Goal: Check status: Check status

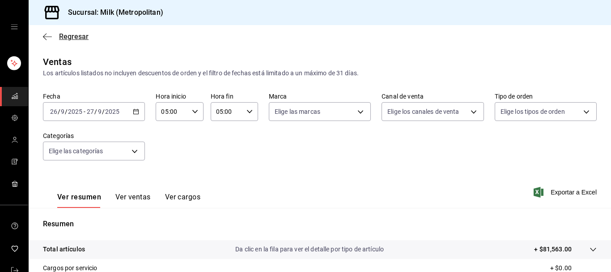
click at [65, 32] on span "Regresar" at bounding box center [74, 36] width 30 height 9
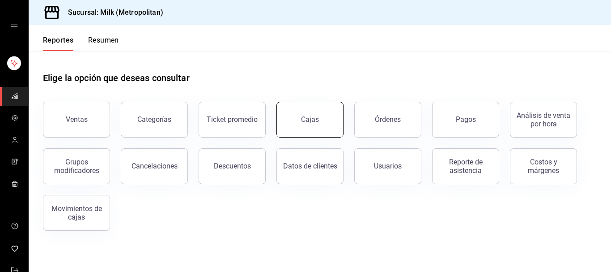
click at [326, 122] on link "Cajas" at bounding box center [309, 120] width 67 height 36
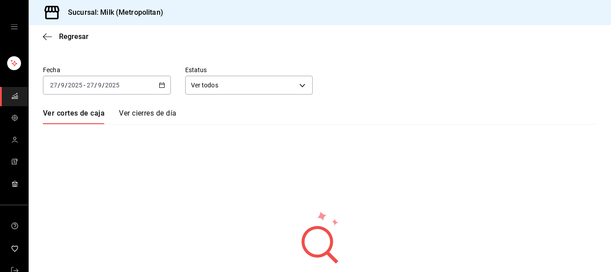
scroll to position [46, 0]
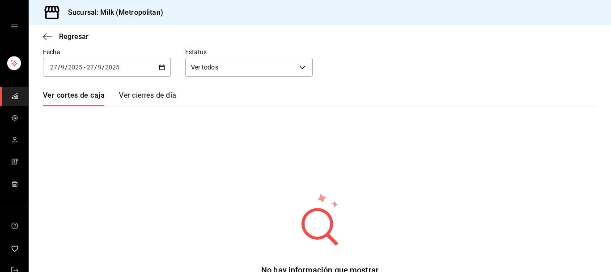
click at [160, 63] on div "[DATE] [DATE] - [DATE] [DATE]" at bounding box center [107, 67] width 128 height 19
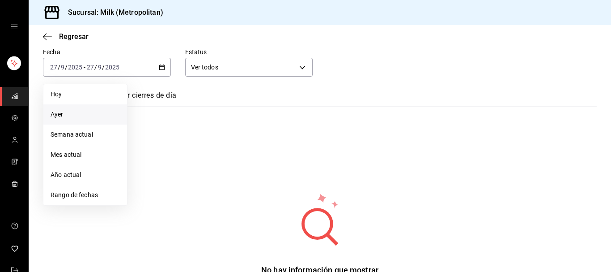
click at [72, 108] on li "Ayer" at bounding box center [85, 114] width 84 height 20
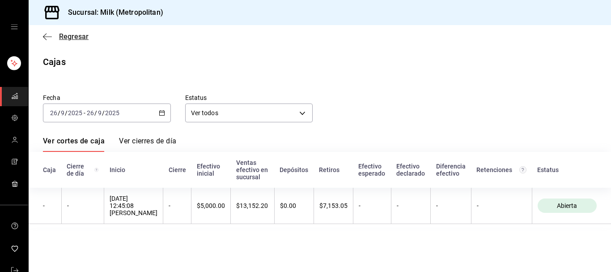
click at [75, 38] on span "Regresar" at bounding box center [74, 36] width 30 height 9
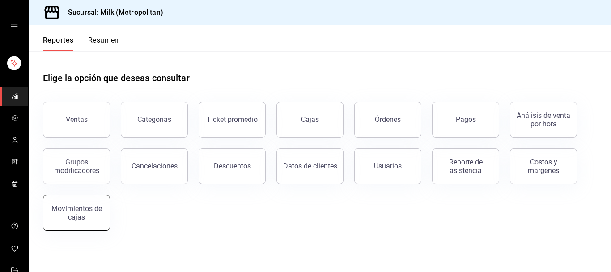
click at [102, 221] on button "Movimientos de cajas" at bounding box center [76, 213] width 67 height 36
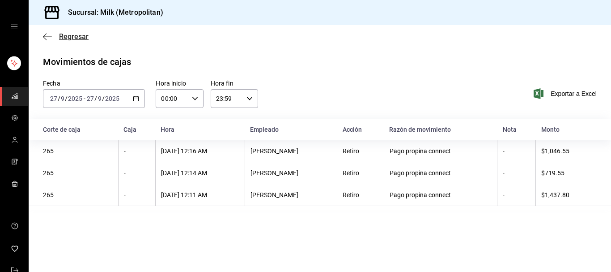
click at [57, 35] on span "Regresar" at bounding box center [66, 36] width 46 height 9
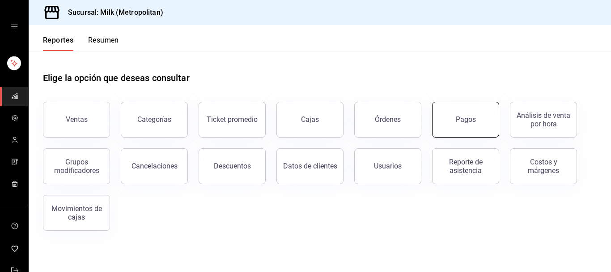
click at [459, 127] on button "Pagos" at bounding box center [465, 120] width 67 height 36
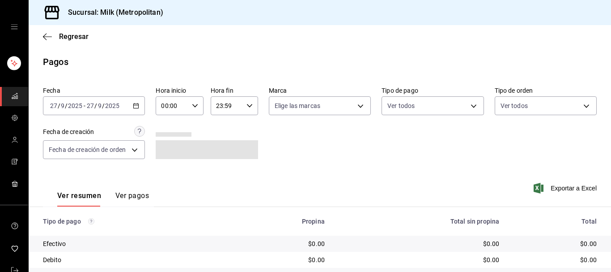
click at [135, 109] on div "[DATE] [DATE] - [DATE] [DATE]" at bounding box center [94, 105] width 102 height 19
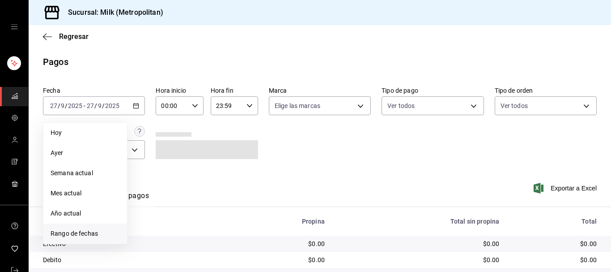
click at [89, 234] on span "Rango de fechas" at bounding box center [85, 233] width 69 height 9
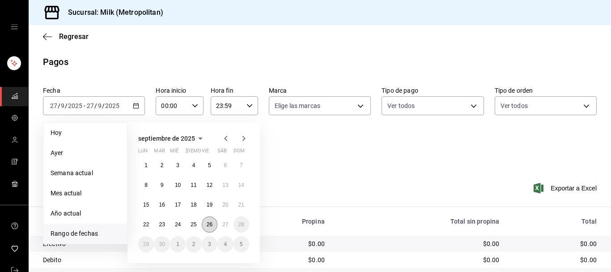
click at [210, 227] on abbr "26" at bounding box center [210, 224] width 6 height 6
click at [222, 223] on button "27" at bounding box center [225, 224] width 16 height 16
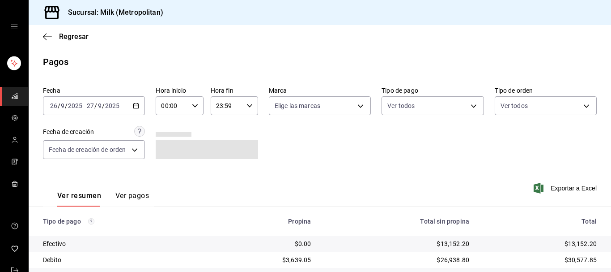
click at [199, 103] on div "00:00 Hora inicio" at bounding box center [179, 105] width 47 height 19
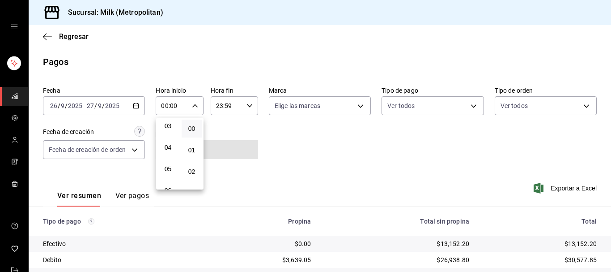
scroll to position [91, 0]
click at [167, 148] on span "05" at bounding box center [167, 144] width 9 height 7
type input "05:00"
click at [251, 104] on div at bounding box center [305, 136] width 611 height 272
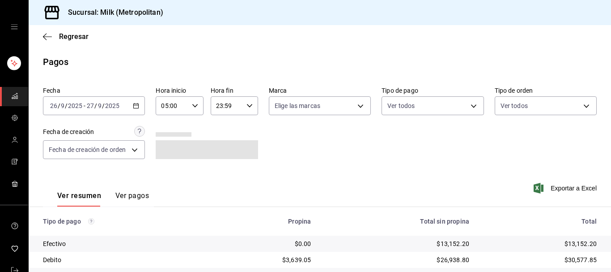
click at [251, 104] on icon "button" at bounding box center [250, 105] width 6 height 6
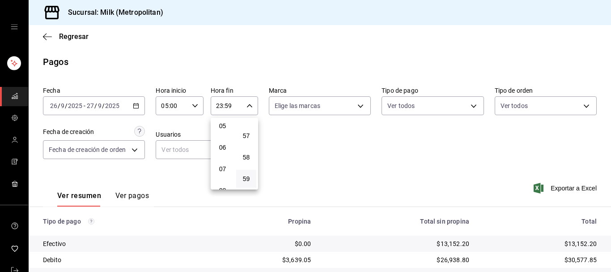
scroll to position [89, 0]
click at [225, 150] on span "05" at bounding box center [222, 146] width 9 height 7
type input "05:59"
drag, startPoint x: 398, startPoint y: 60, endPoint x: 409, endPoint y: 62, distance: 11.5
click at [400, 60] on div at bounding box center [305, 136] width 611 height 272
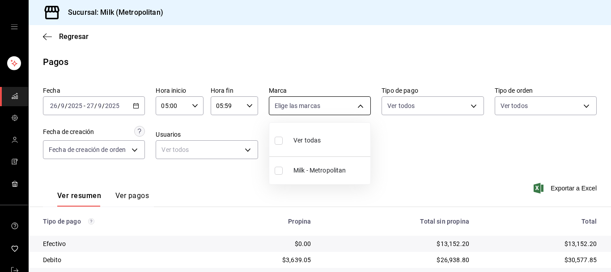
click at [361, 108] on body "Sucursal: Milk (Metropolitan) Regresar Pagos Fecha [DATE] [DATE] - [DATE] [DATE…" at bounding box center [305, 136] width 611 height 272
click at [290, 167] on li "Milk - Metropolitan" at bounding box center [319, 170] width 101 height 20
type input "57c9fc47-e65f-4221-a10c-96a6466a6251"
checkbox input "true"
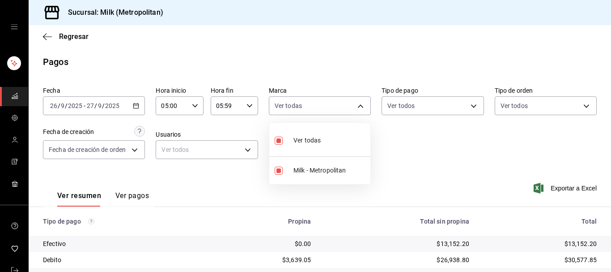
click at [468, 110] on div at bounding box center [305, 136] width 611 height 272
click at [472, 110] on body "Sucursal: Milk (Metropolitan) Regresar Pagos Fecha [DATE] [DATE] - [DATE] [DATE…" at bounding box center [305, 136] width 611 height 272
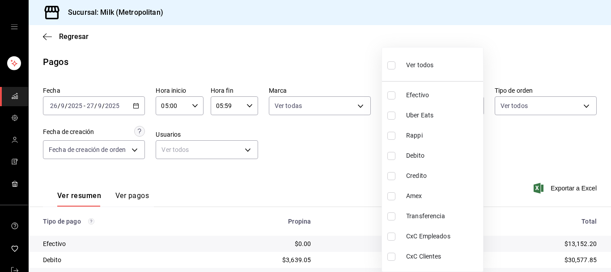
click at [397, 68] on label at bounding box center [393, 65] width 12 height 13
click at [395, 68] on input "checkbox" at bounding box center [391, 65] width 8 height 8
checkbox input "false"
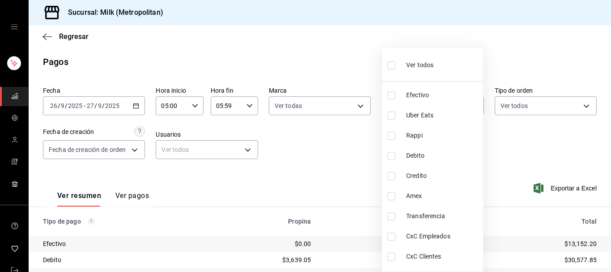
checkbox input "false"
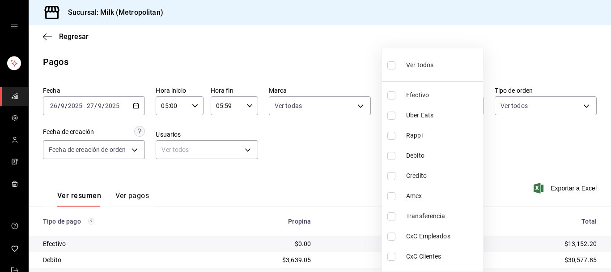
checkbox input "false"
click at [504, 147] on div at bounding box center [305, 136] width 611 height 272
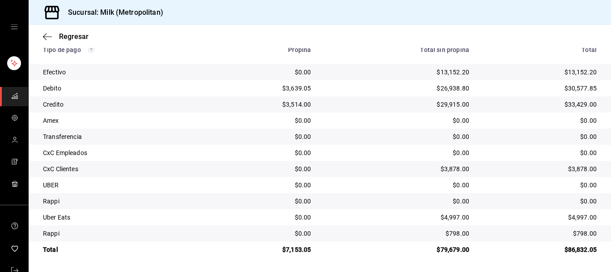
scroll to position [172, 0]
